Goal: Information Seeking & Learning: Learn about a topic

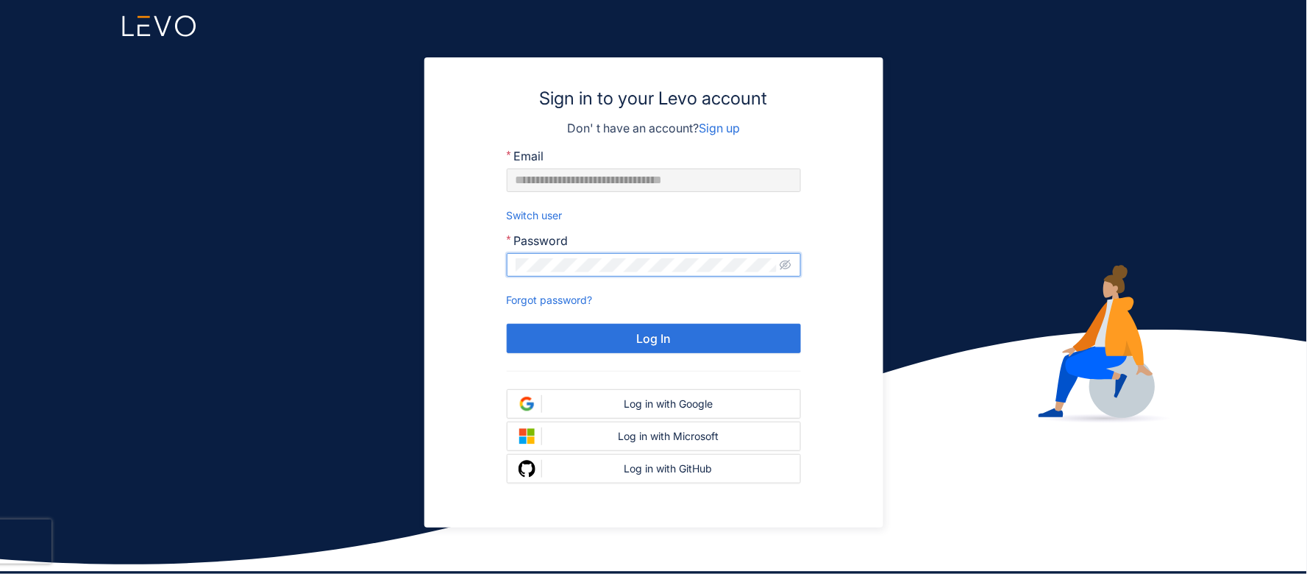
click at [507, 324] on button "Log In" at bounding box center [654, 338] width 294 height 29
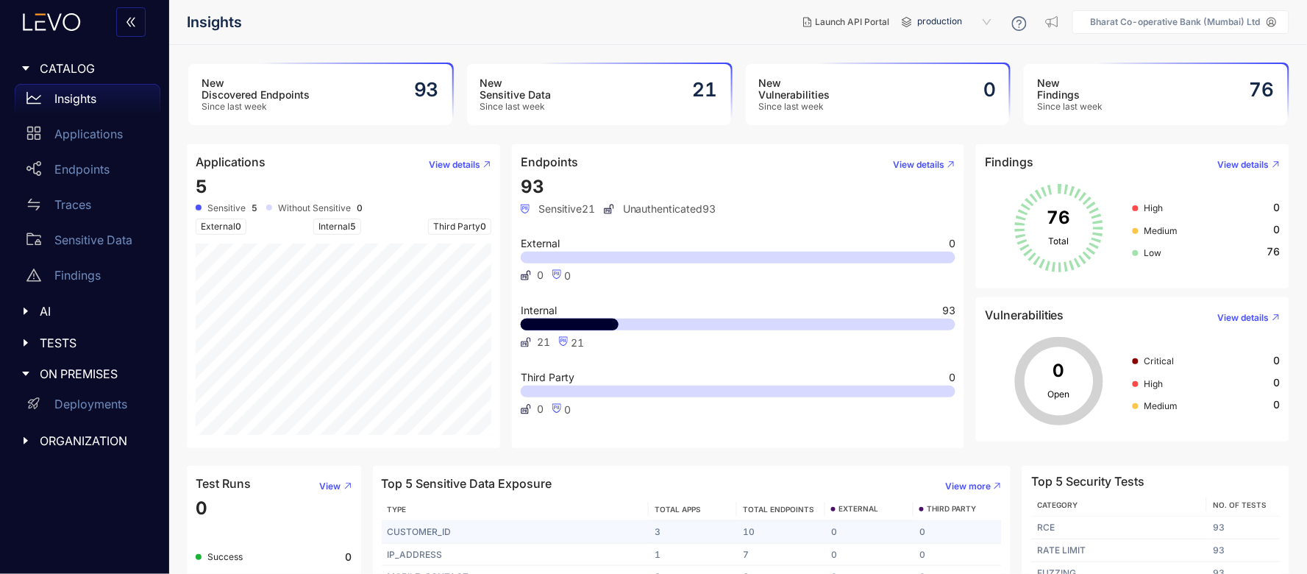
scroll to position [71, 0]
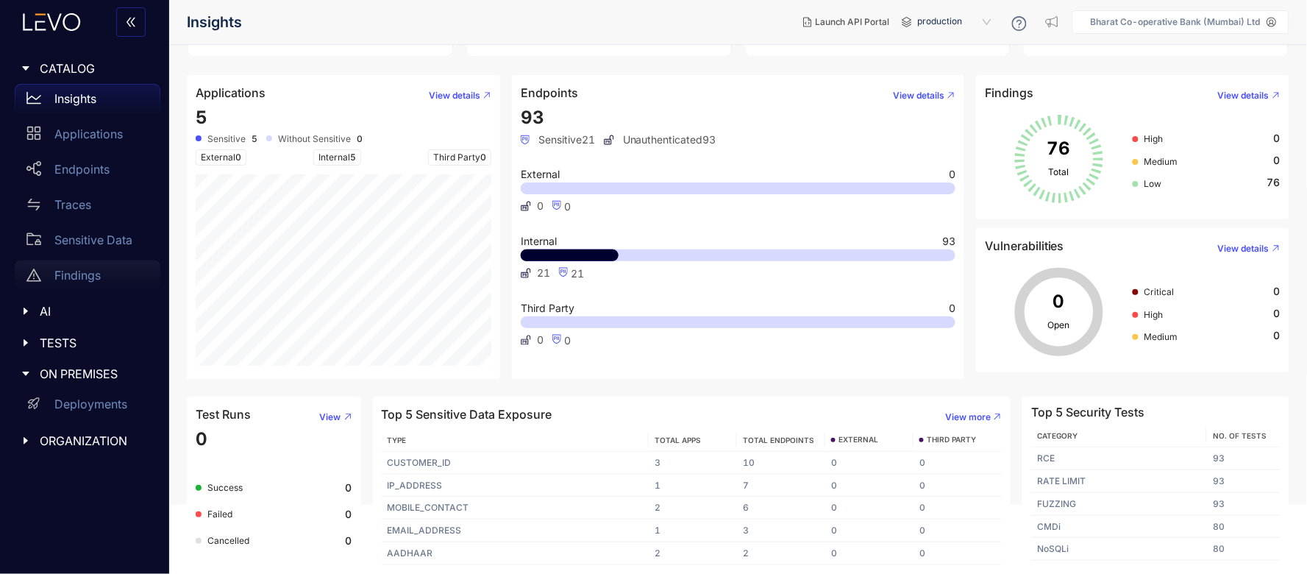
click at [90, 268] on p "Findings" at bounding box center [77, 274] width 46 height 13
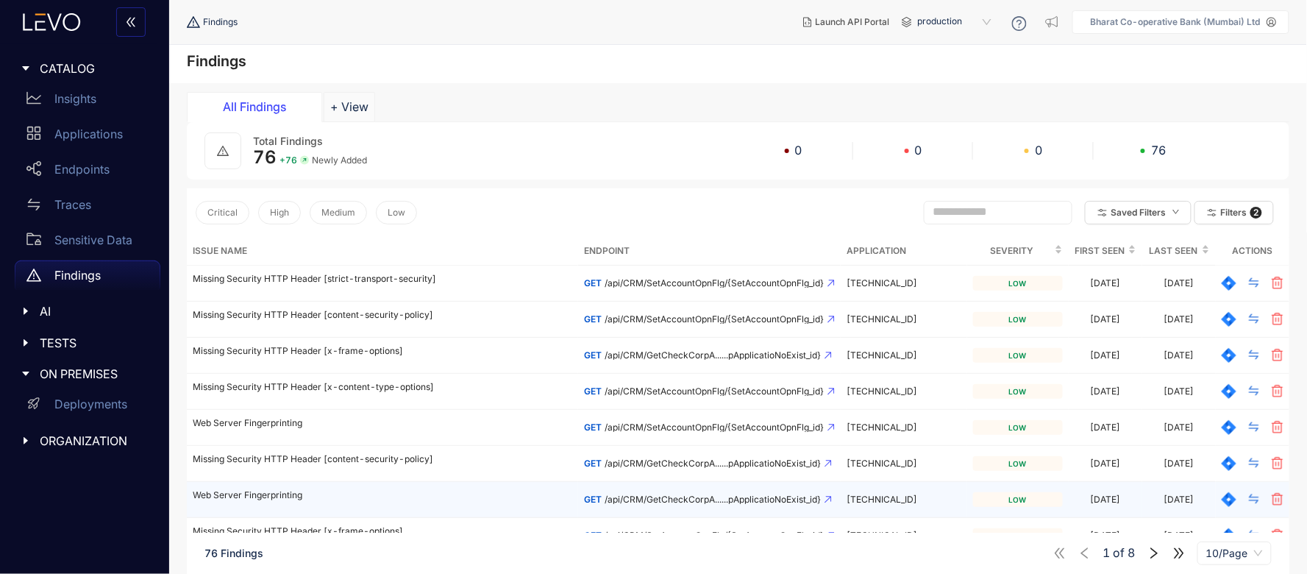
scroll to position [112, 0]
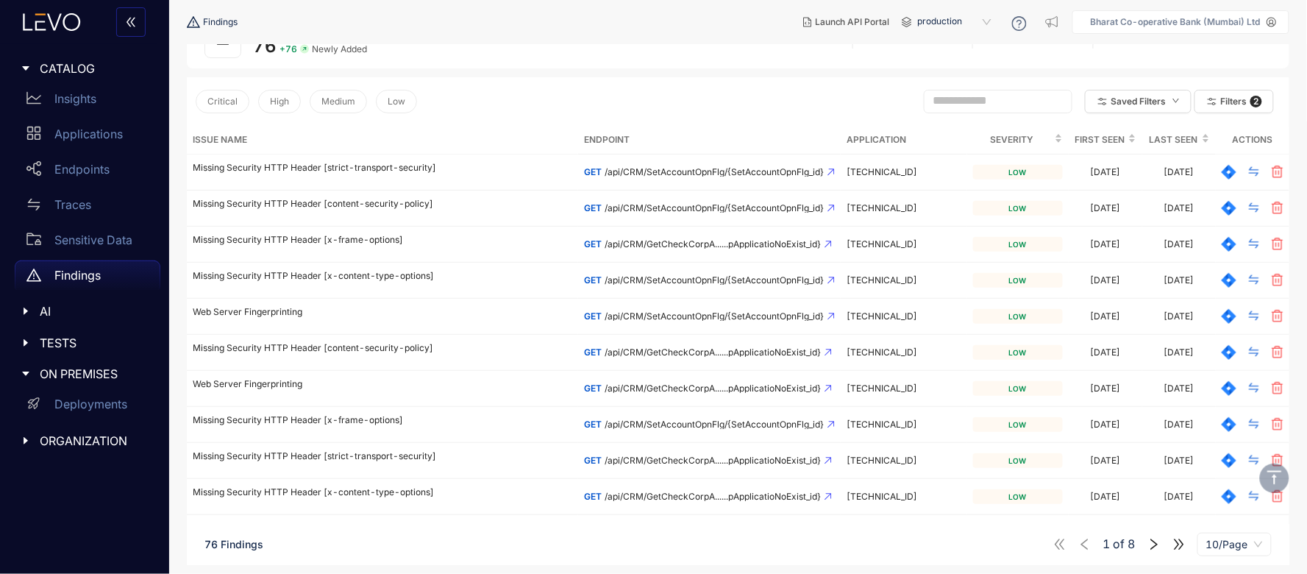
click at [1148, 540] on icon "right" at bounding box center [1153, 543] width 13 height 13
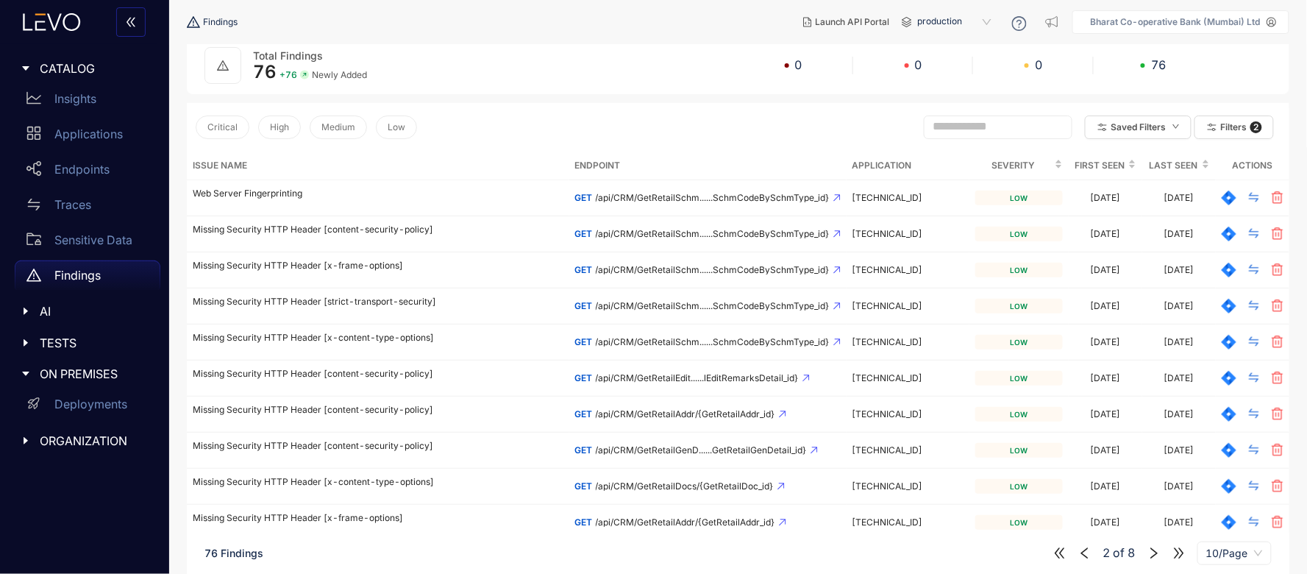
scroll to position [112, 0]
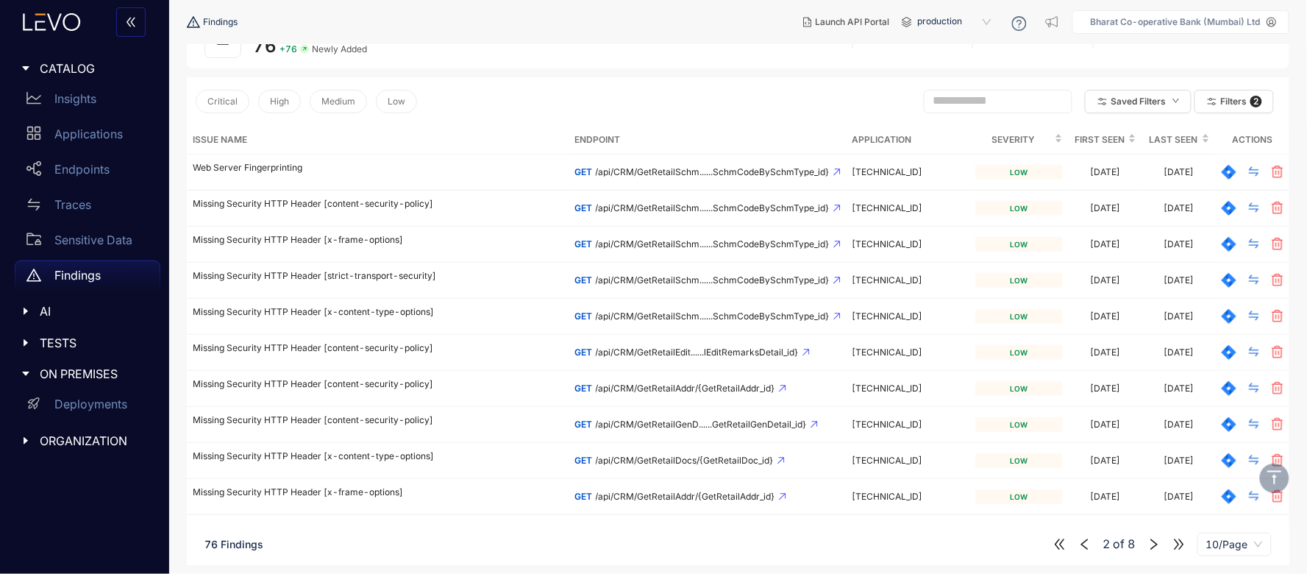
click at [1149, 542] on icon "right" at bounding box center [1153, 543] width 13 height 13
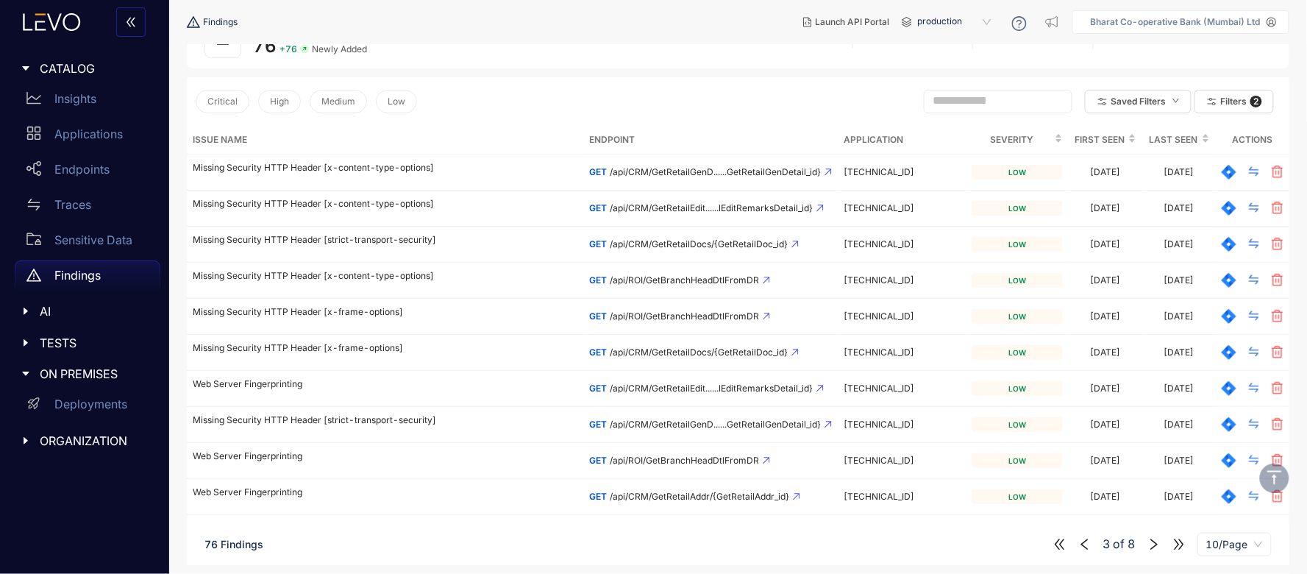
click at [1154, 540] on icon "right" at bounding box center [1153, 543] width 13 height 13
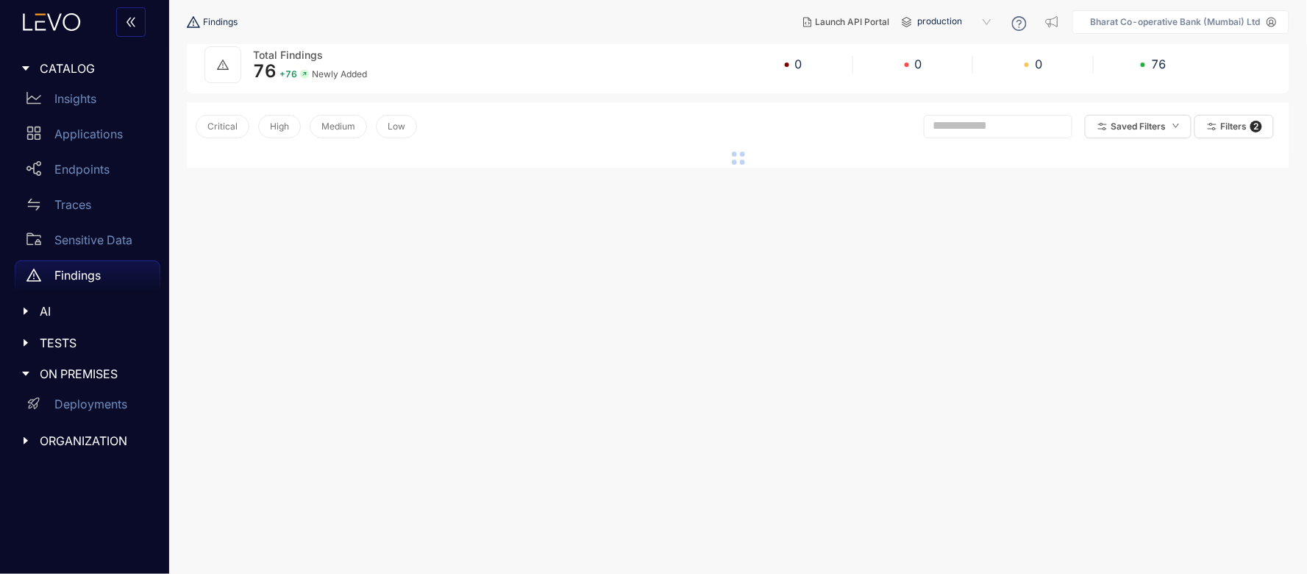
scroll to position [112, 0]
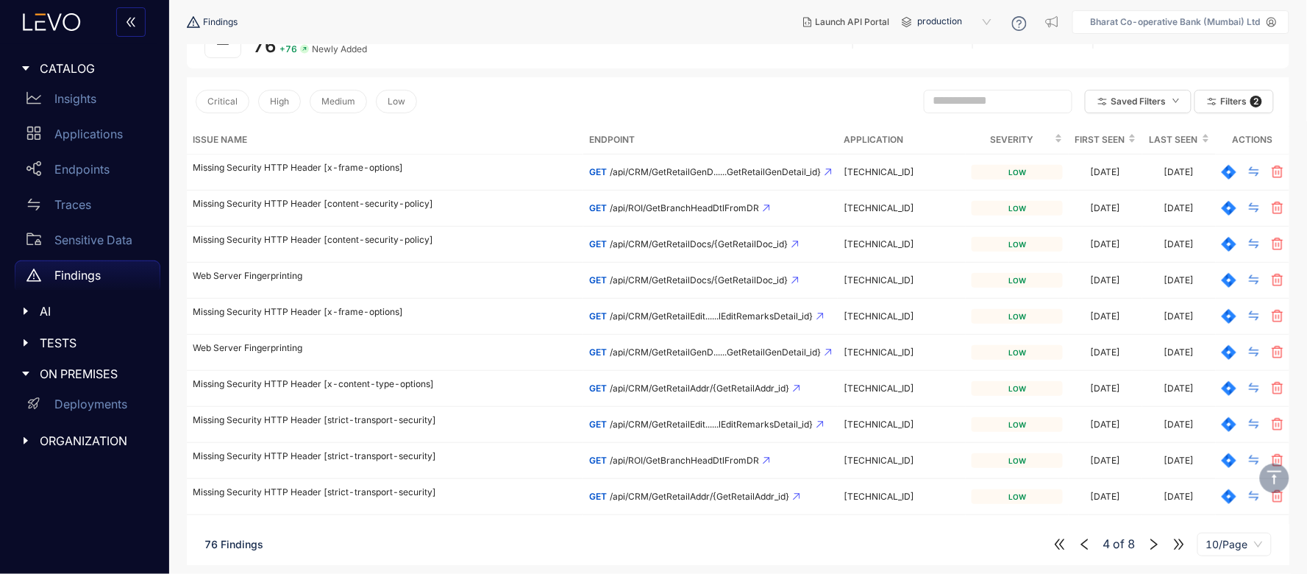
click at [1061, 542] on icon "double-left" at bounding box center [1059, 544] width 10 height 10
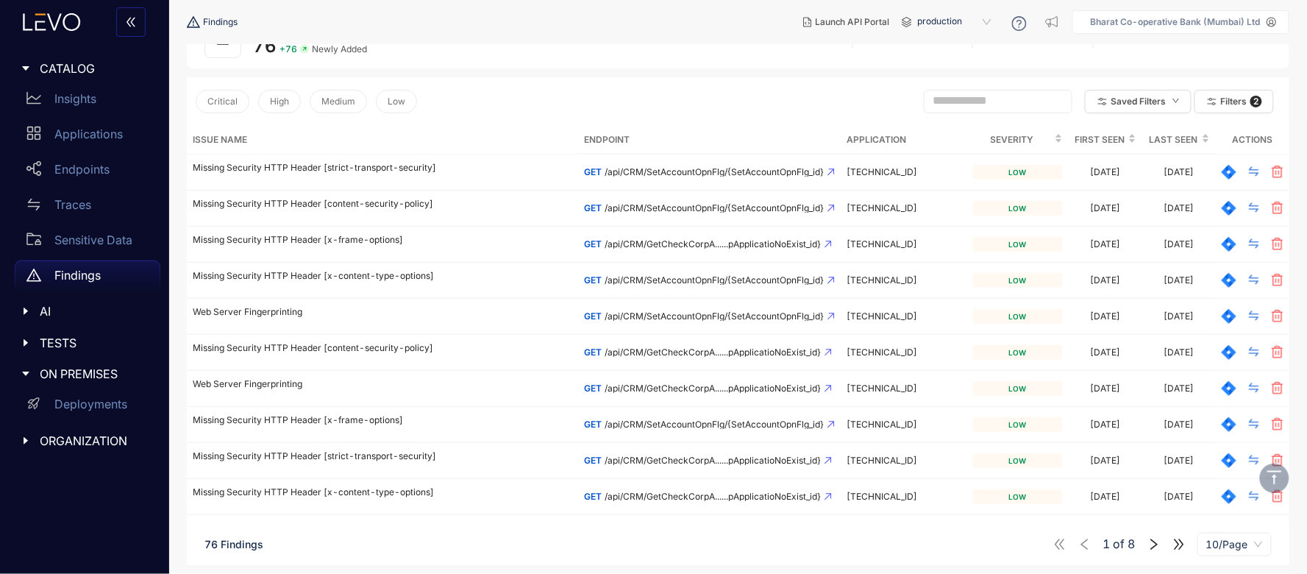
click at [1178, 541] on icon "double-right" at bounding box center [1178, 543] width 13 height 13
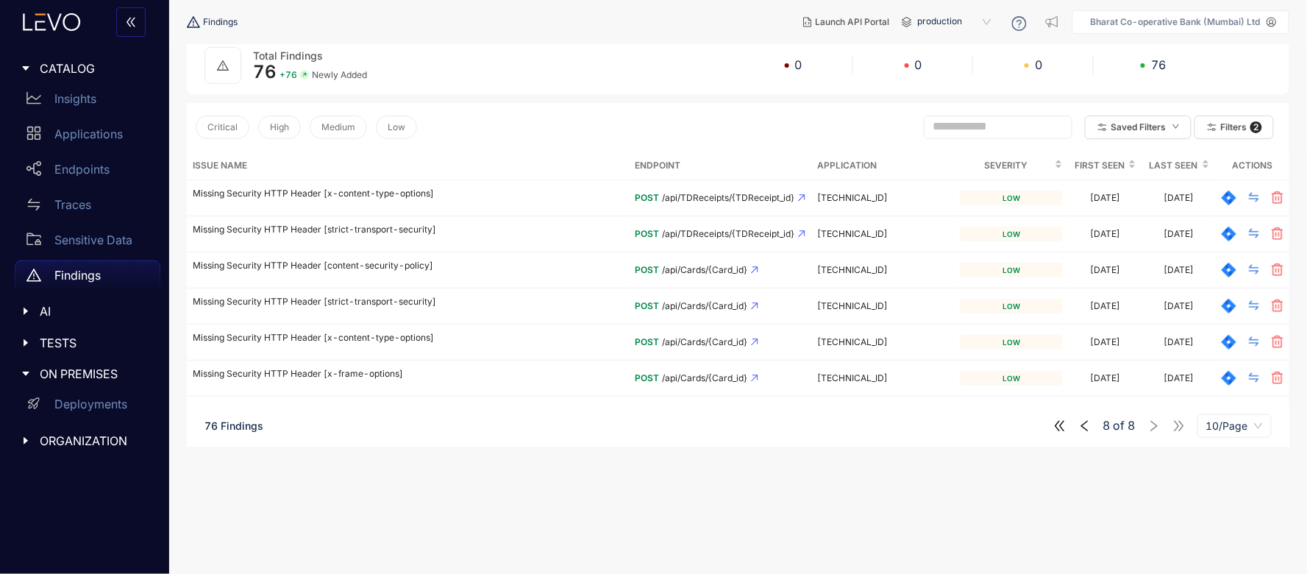
click at [1063, 425] on icon "double-left" at bounding box center [1059, 425] width 13 height 13
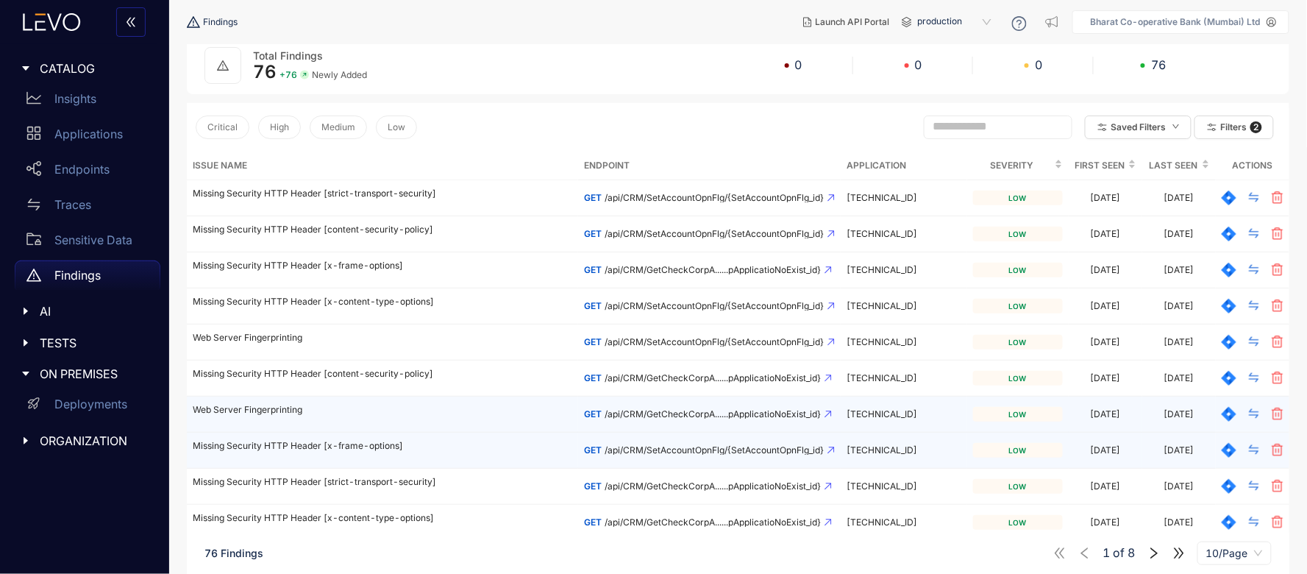
scroll to position [112, 0]
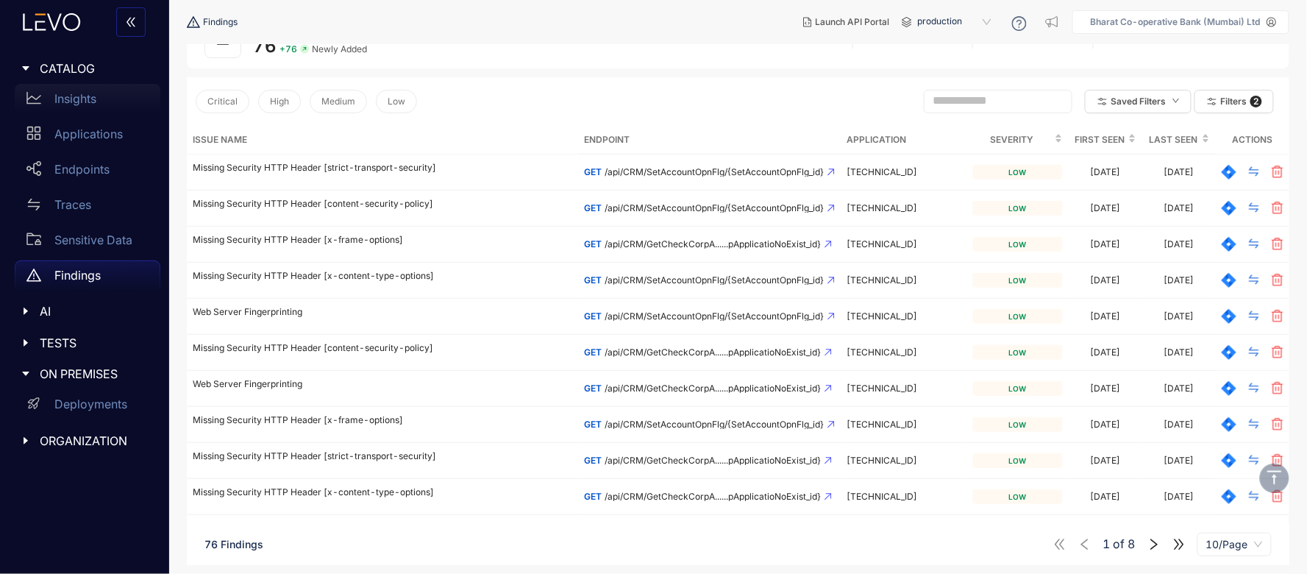
click at [76, 90] on div "Insights" at bounding box center [88, 98] width 146 height 29
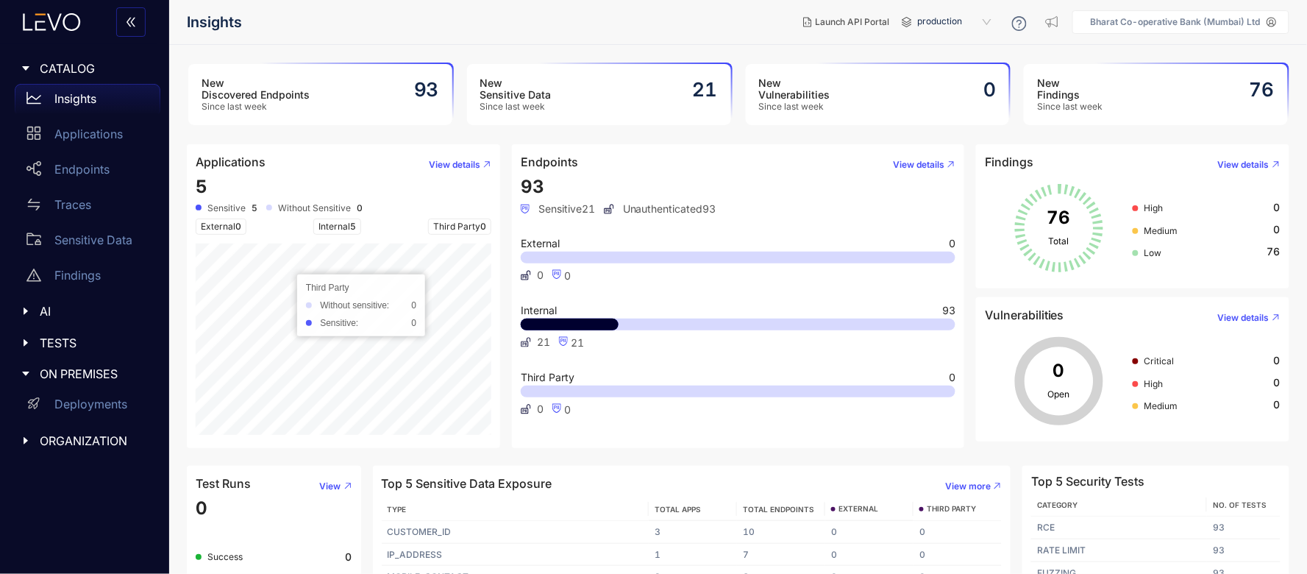
scroll to position [71, 0]
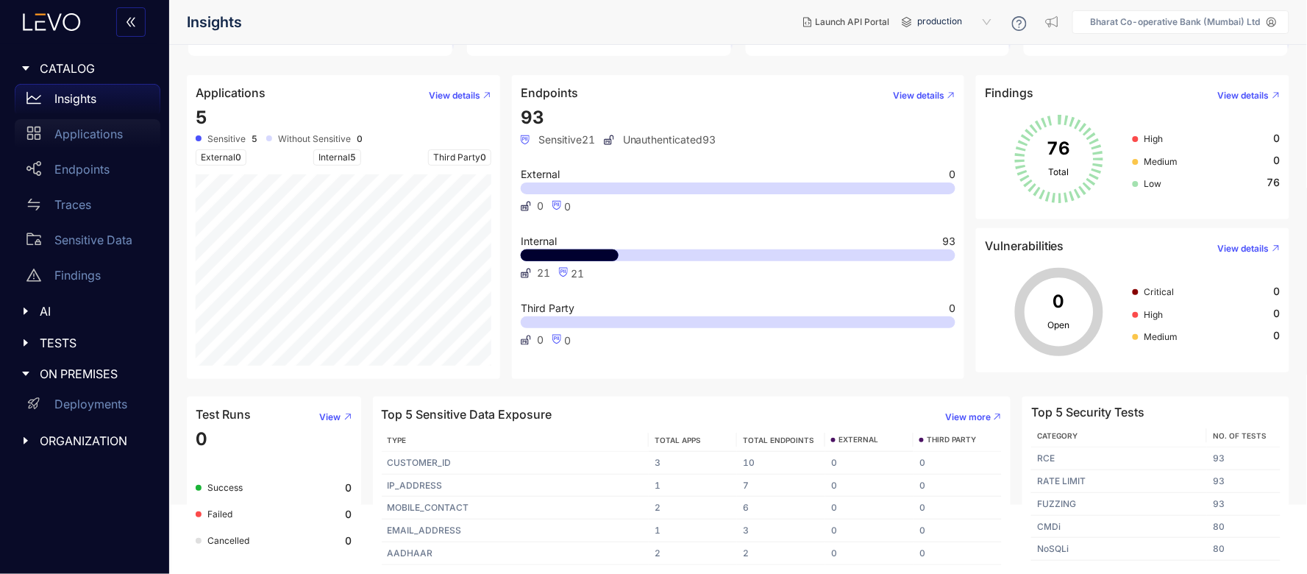
click at [83, 160] on div "Endpoints" at bounding box center [88, 168] width 146 height 29
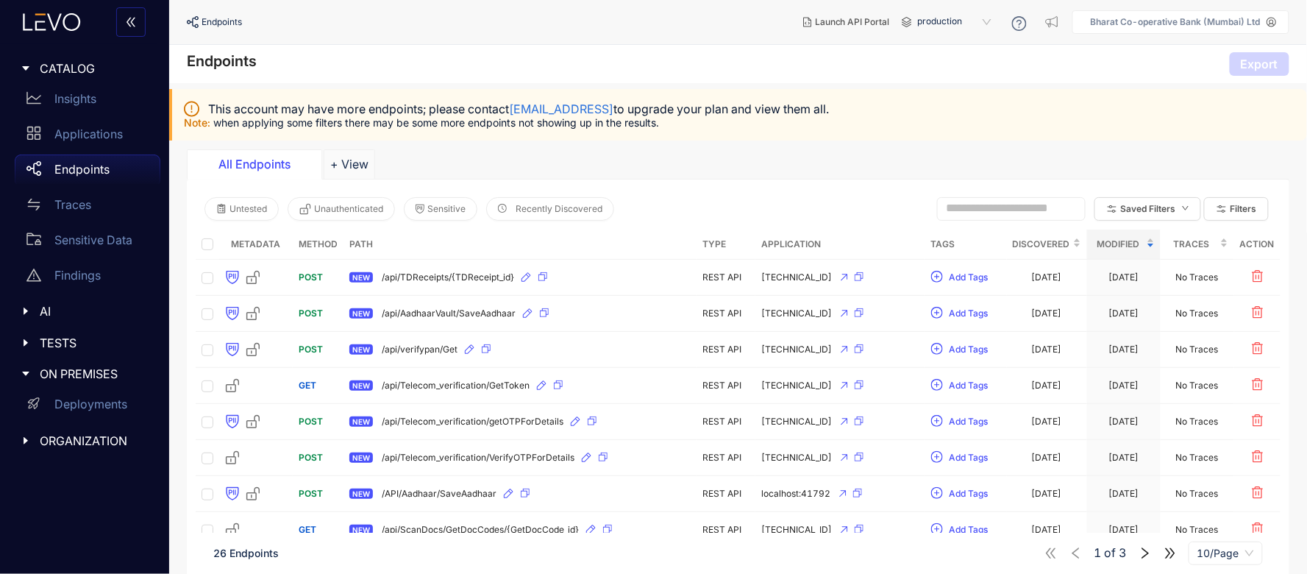
click at [1048, 245] on span "Discovered" at bounding box center [1040, 244] width 57 height 16
click at [1049, 243] on span "Discovered" at bounding box center [1040, 244] width 57 height 16
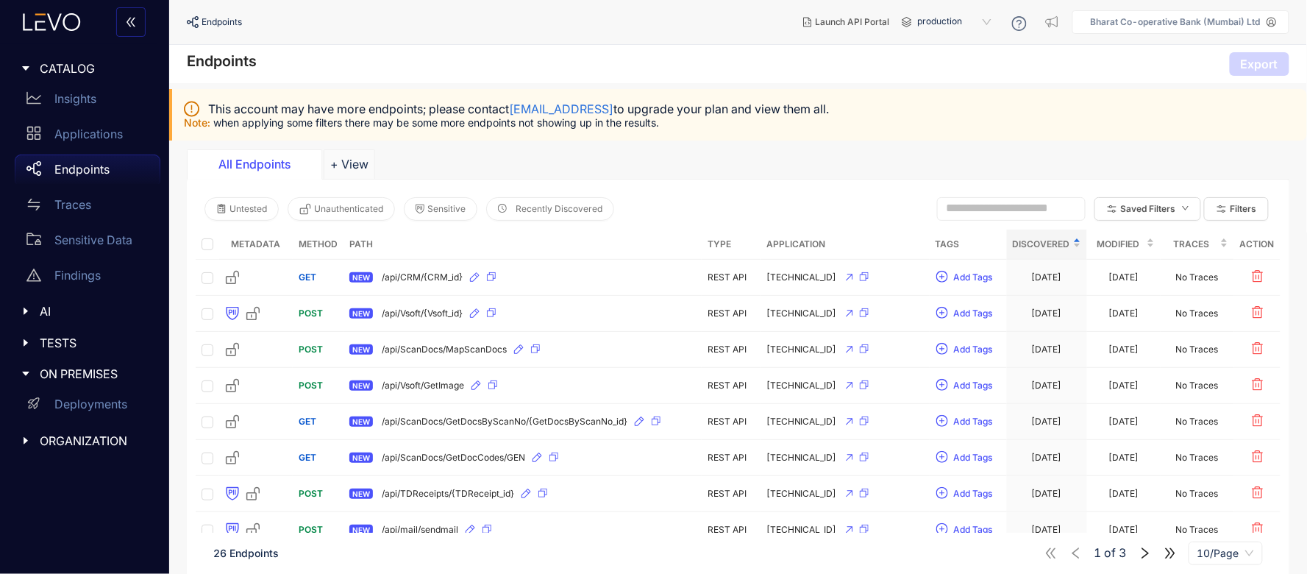
click at [1173, 550] on icon "double-right" at bounding box center [1170, 553] width 10 height 10
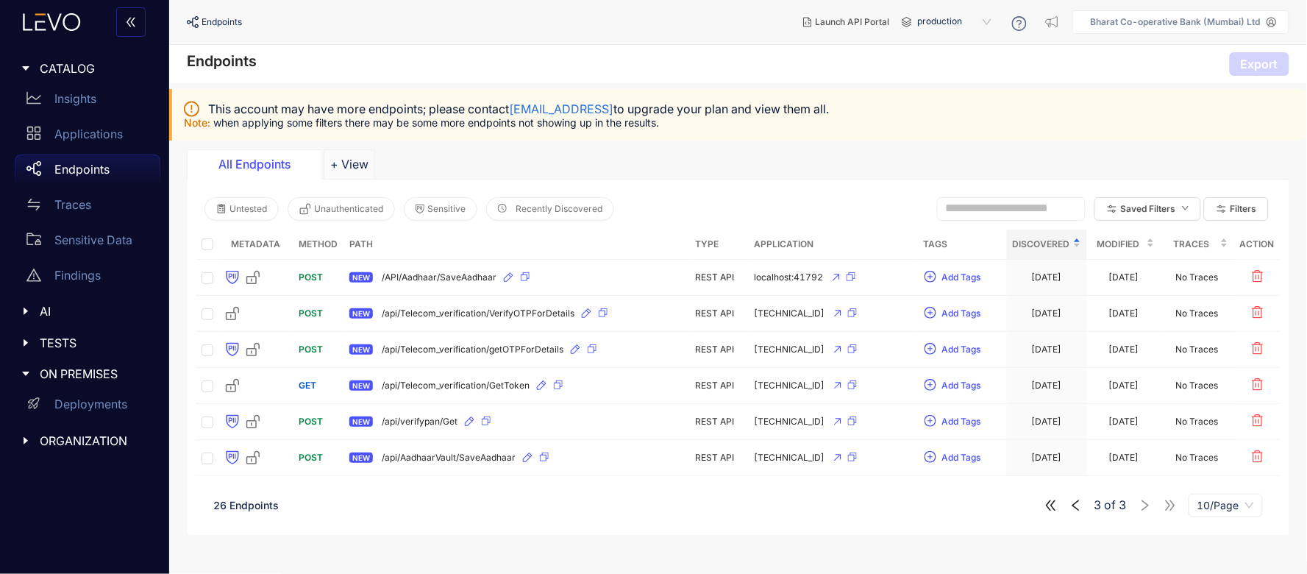
click at [1052, 510] on icon "double-left" at bounding box center [1050, 505] width 13 height 13
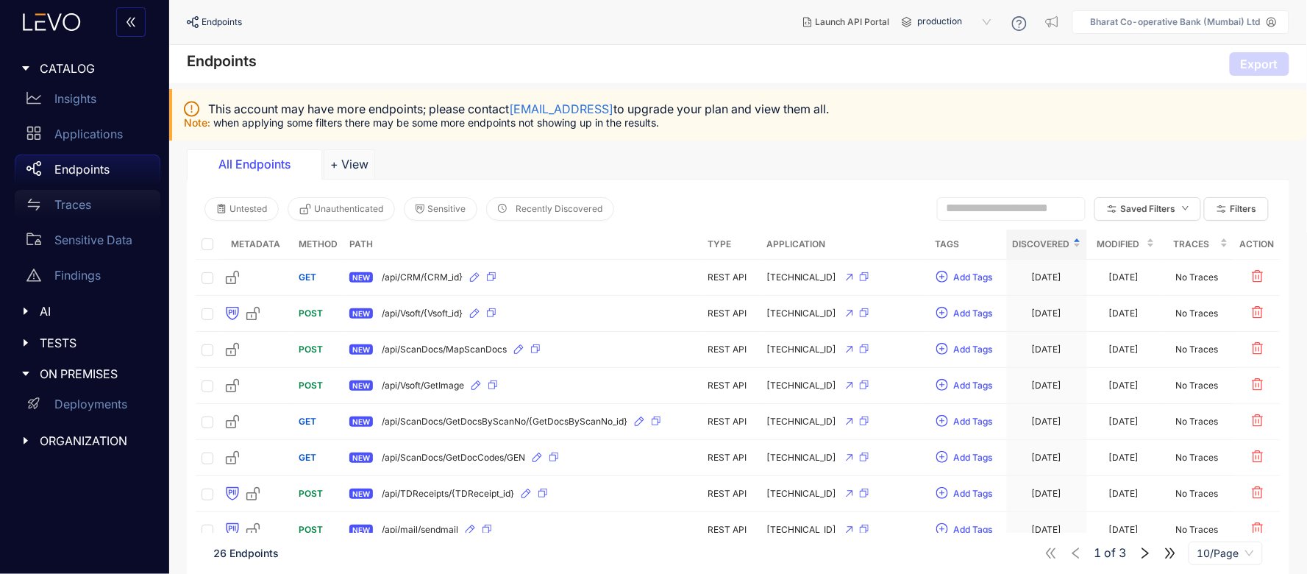
click at [81, 204] on p "Traces" at bounding box center [72, 204] width 37 height 13
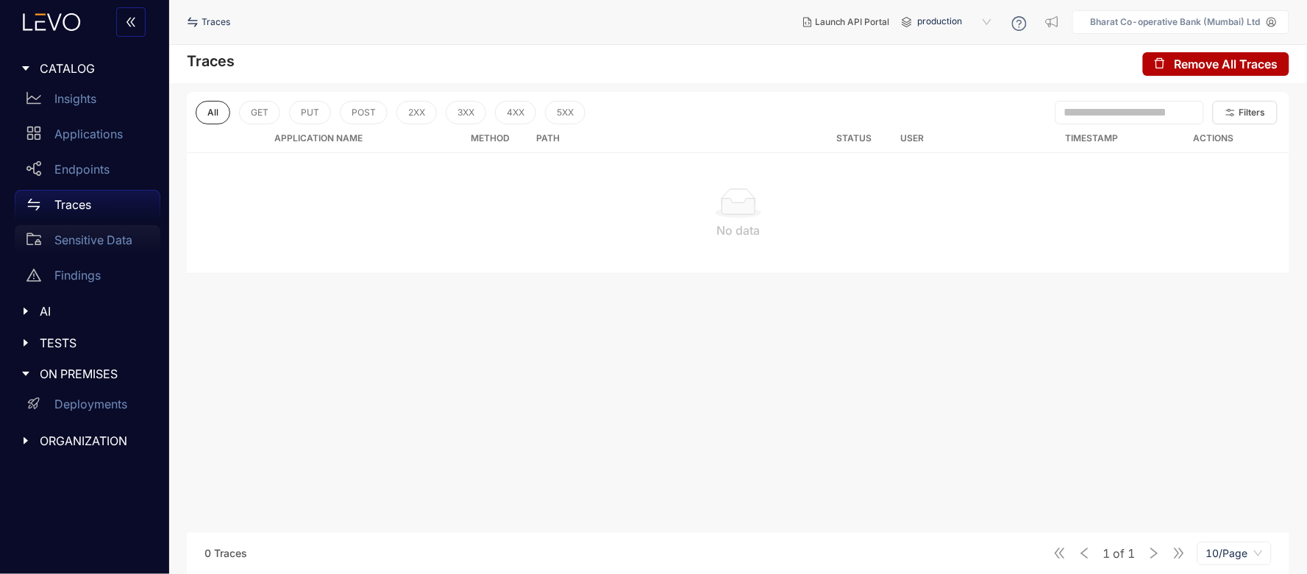
click at [75, 238] on p "Sensitive Data" at bounding box center [93, 239] width 78 height 13
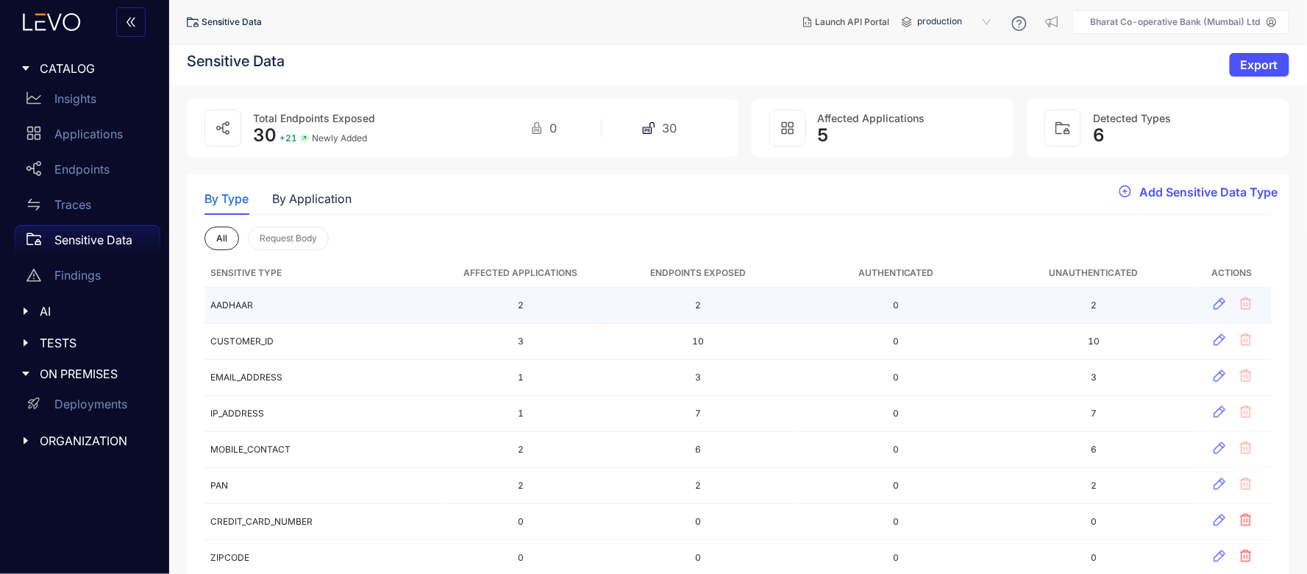
click at [246, 301] on td "AADHAAR" at bounding box center [322, 305] width 237 height 36
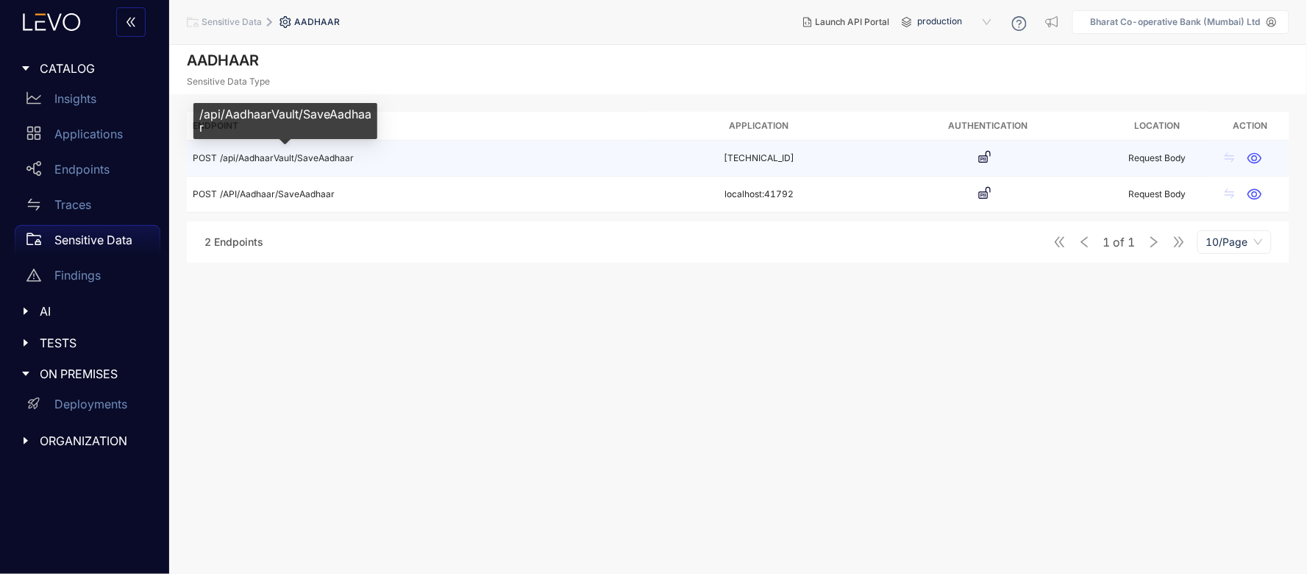
click at [324, 157] on span "/api/AadhaarVault/SaveAadhaar" at bounding box center [287, 157] width 134 height 11
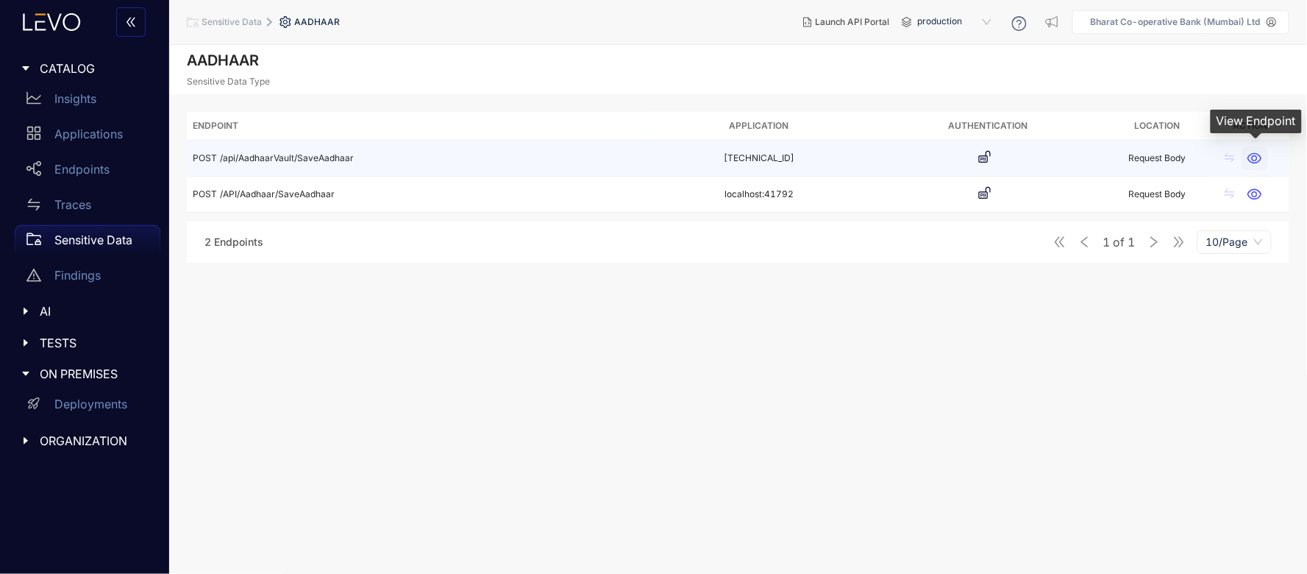
click at [1254, 155] on icon "button" at bounding box center [1255, 158] width 14 height 11
